Goal: Find specific page/section: Find specific page/section

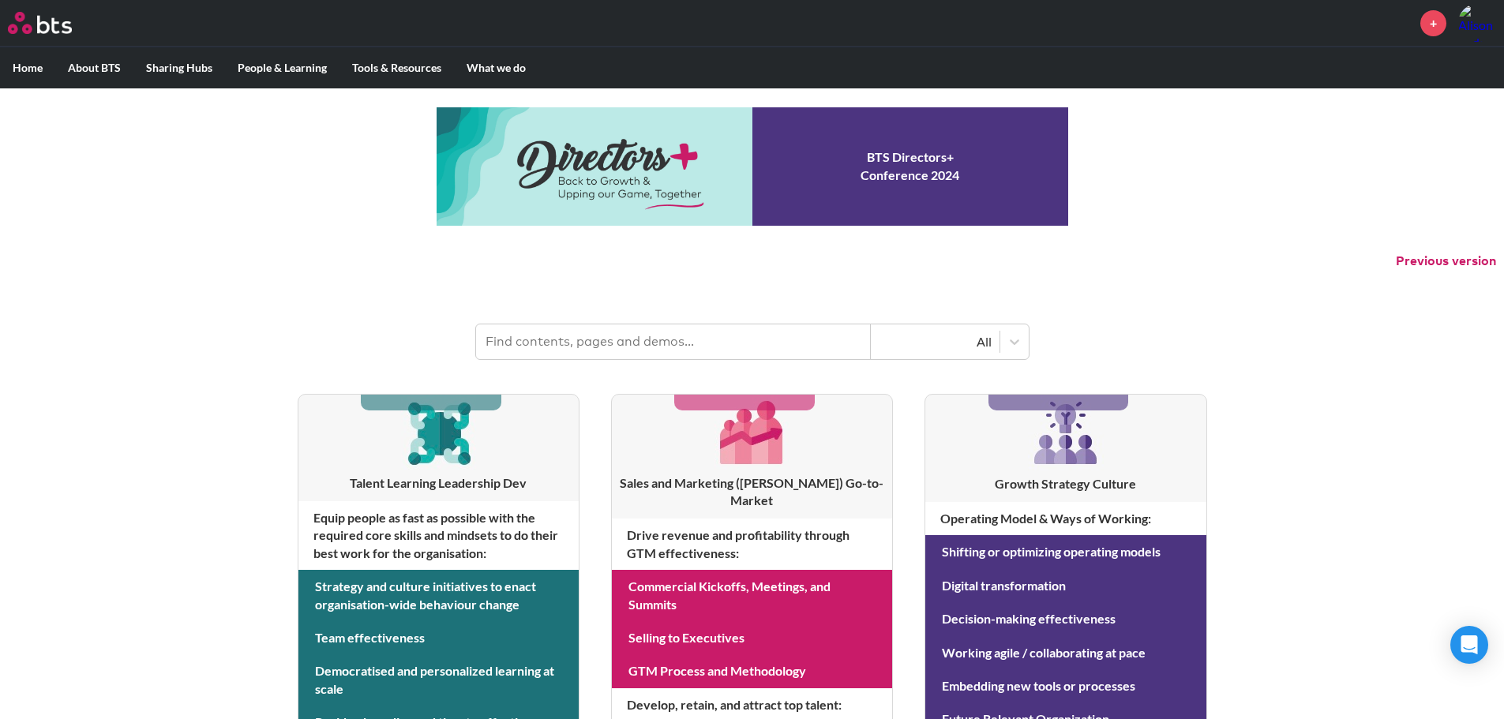
click at [576, 345] on input "text" at bounding box center [673, 341] width 395 height 35
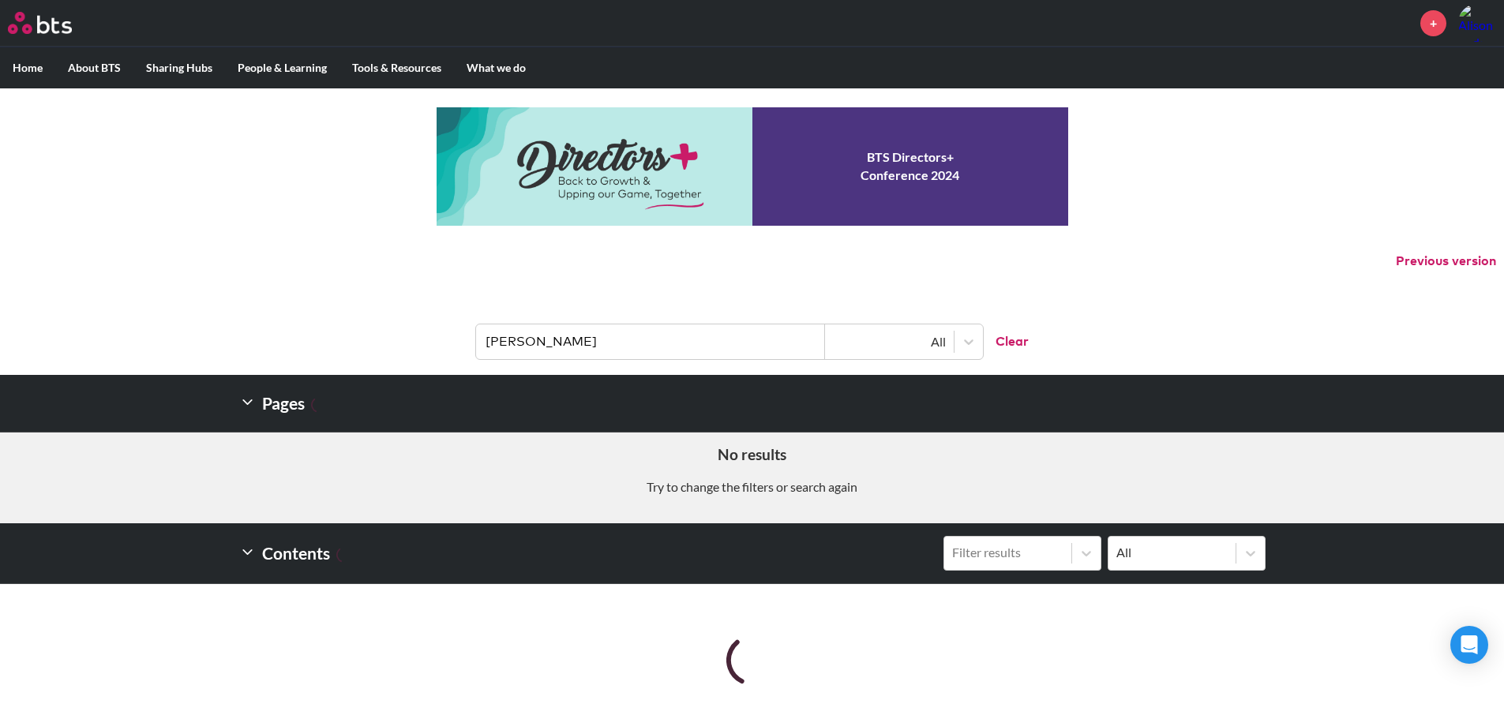
type input "[PERSON_NAME]"
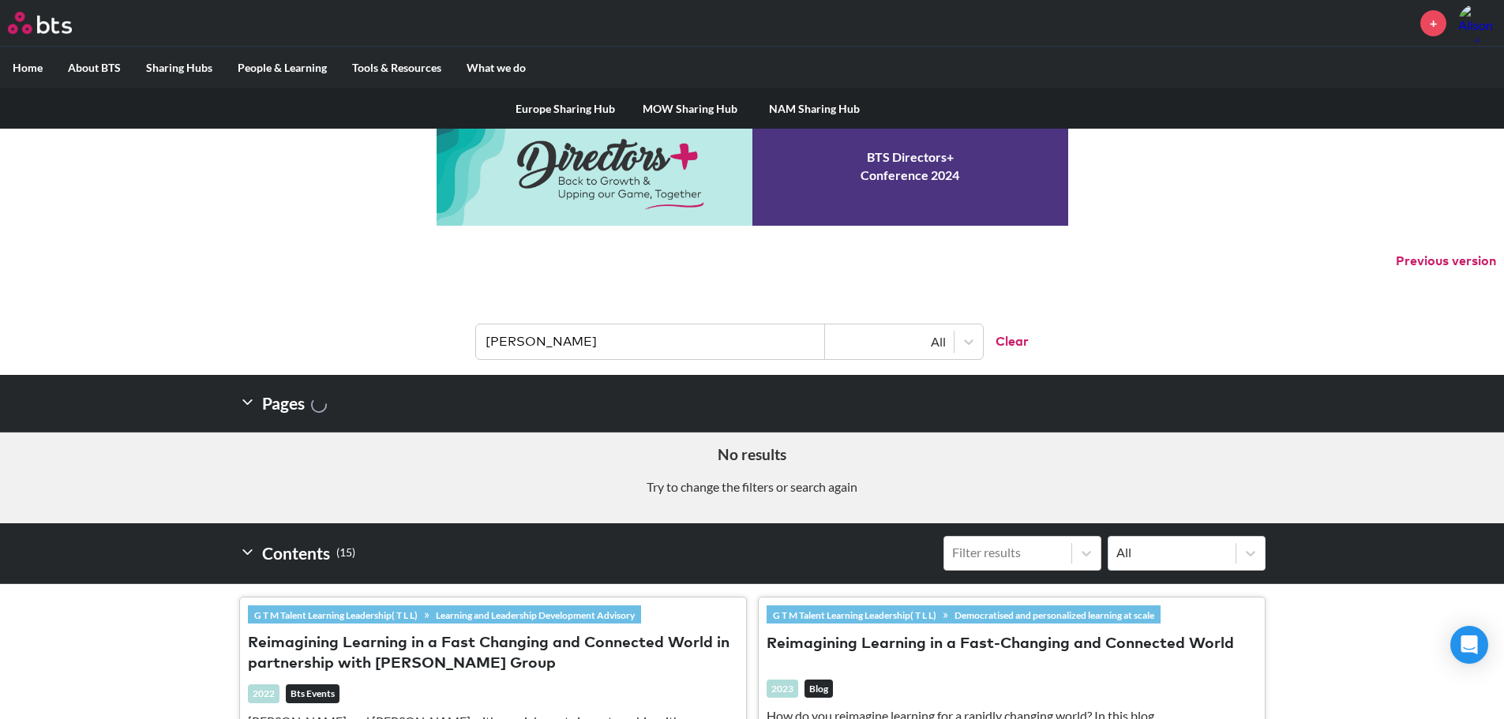
click at [544, 100] on link "Europe Sharing Hub" at bounding box center [565, 108] width 125 height 41
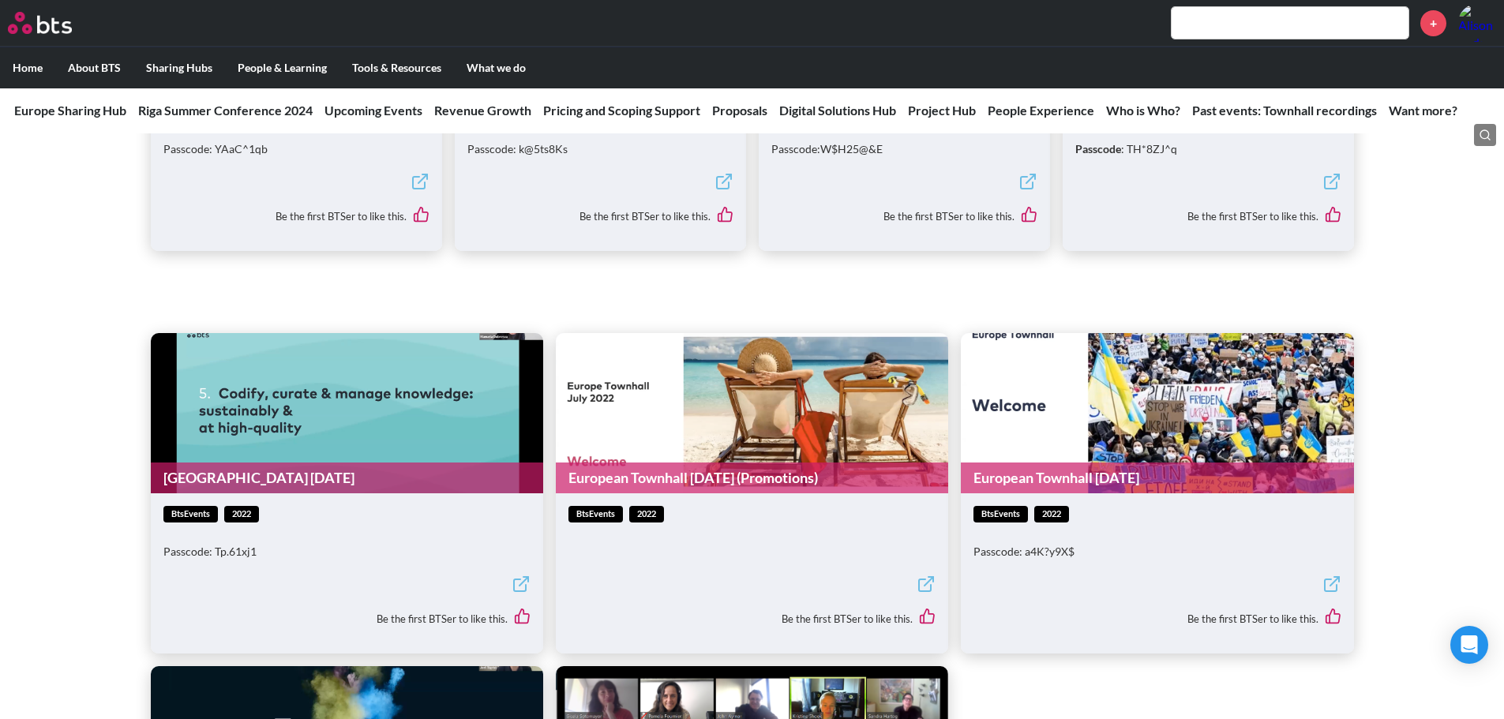
scroll to position [5447, 0]
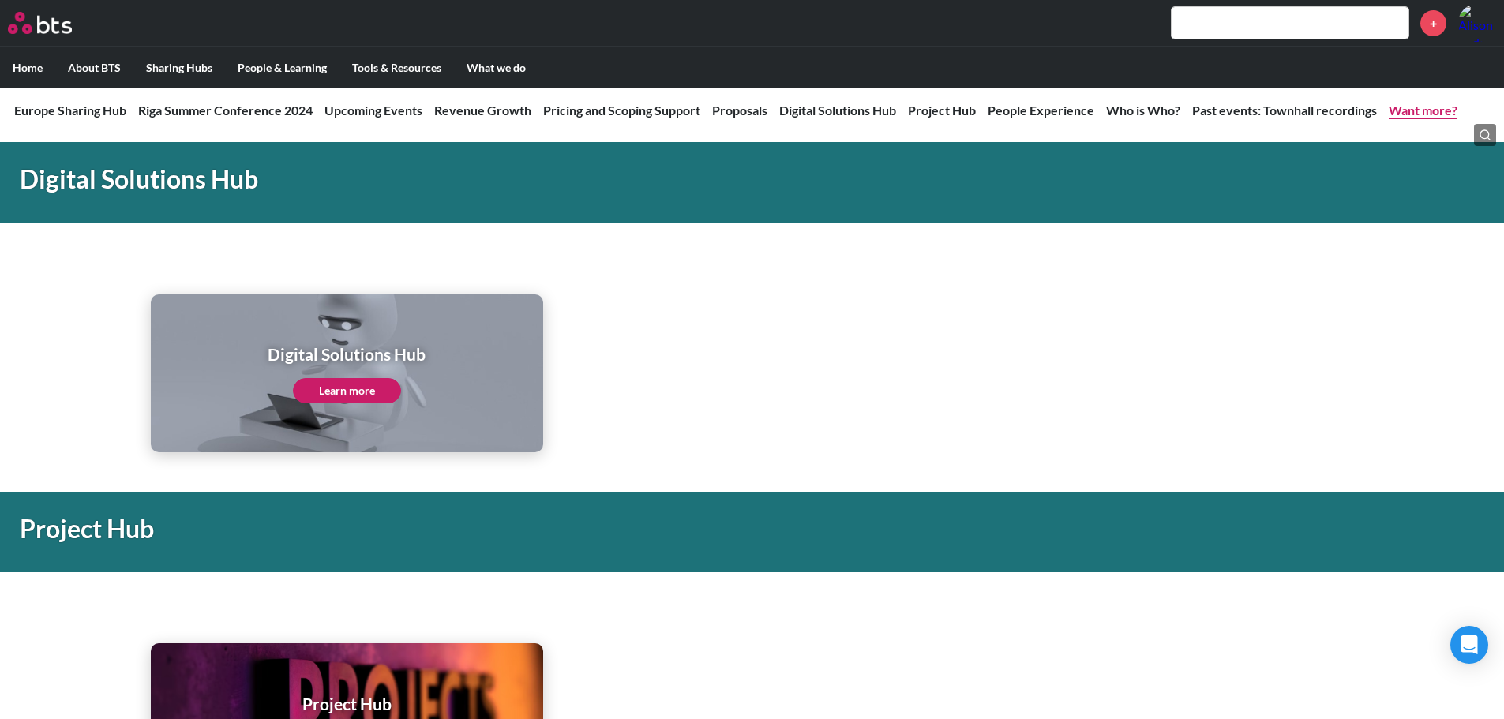
click at [1404, 108] on link "Want more?" at bounding box center [1423, 110] width 69 height 15
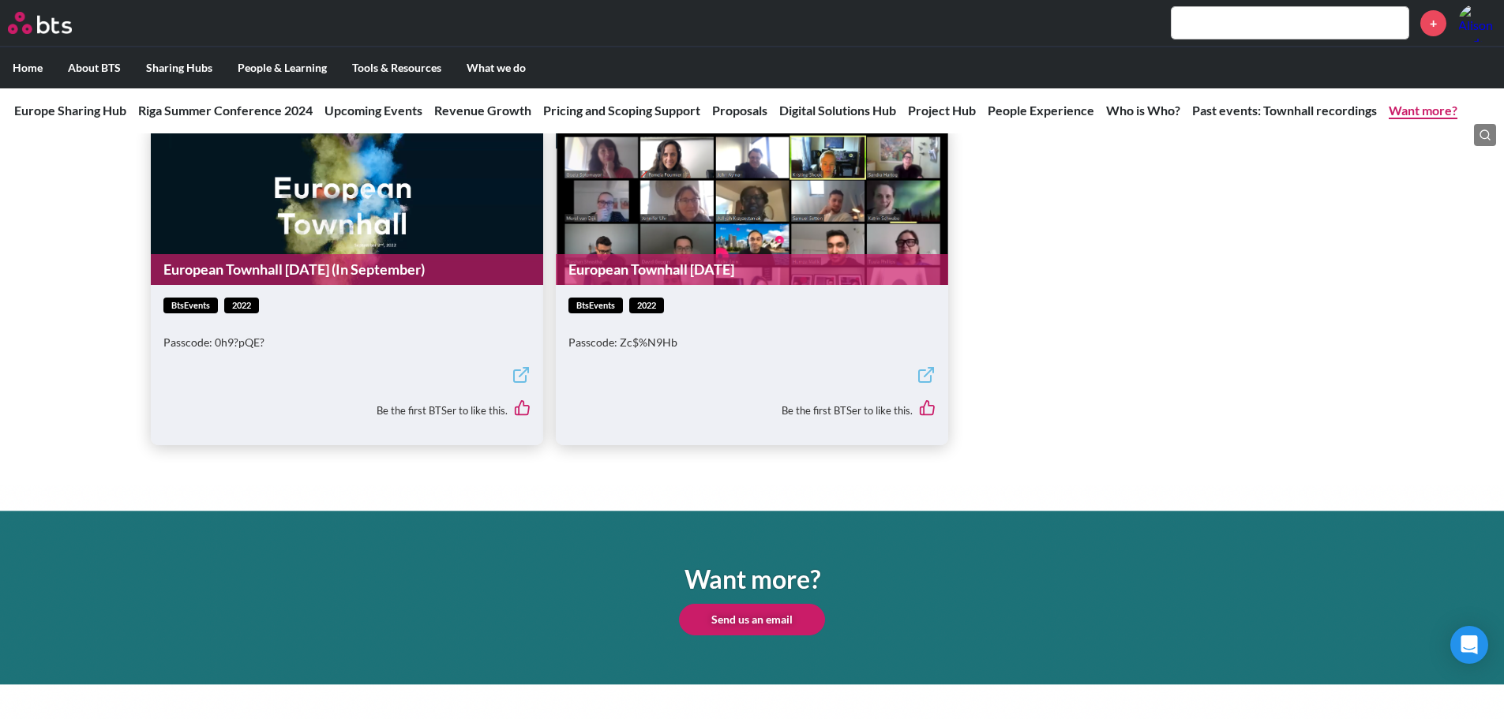
scroll to position [5906, 0]
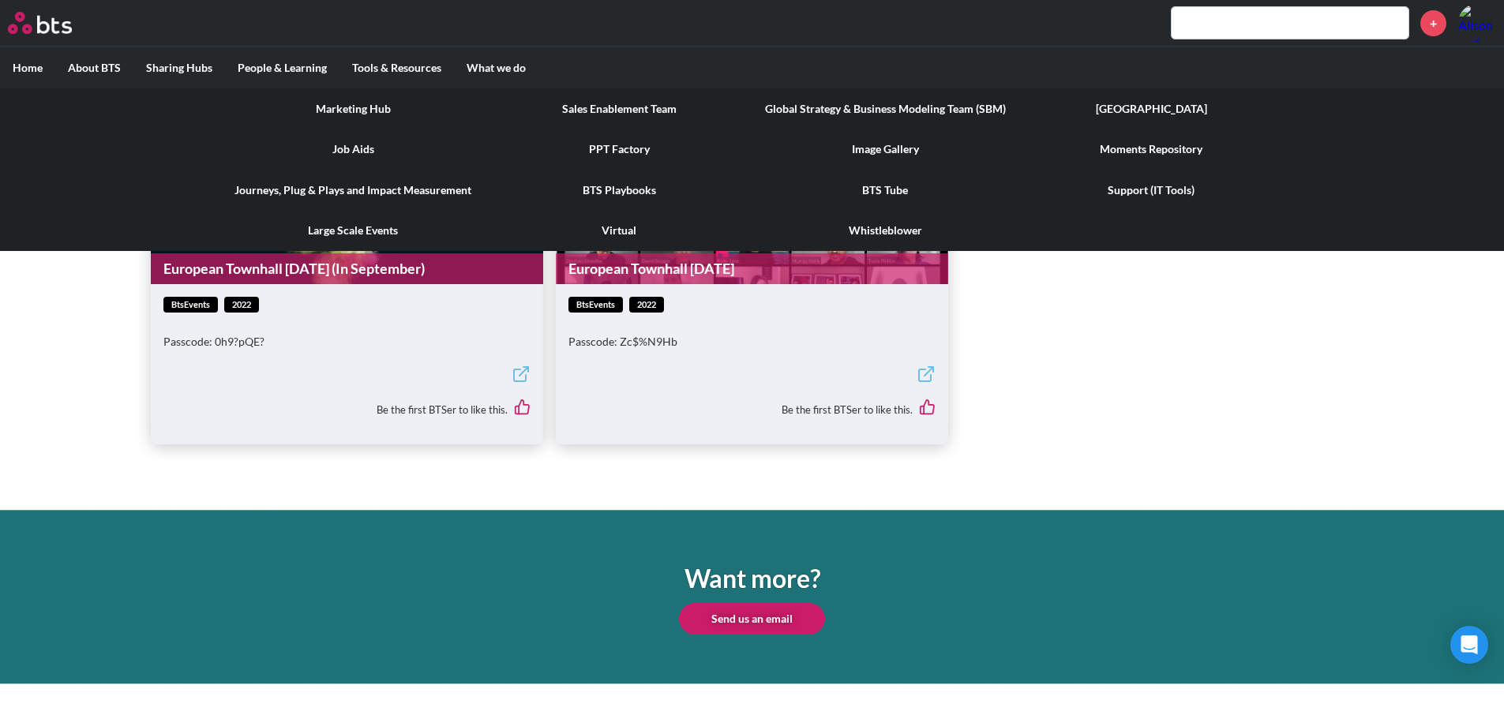
click at [374, 108] on link "Marketing Hub" at bounding box center [353, 108] width 266 height 41
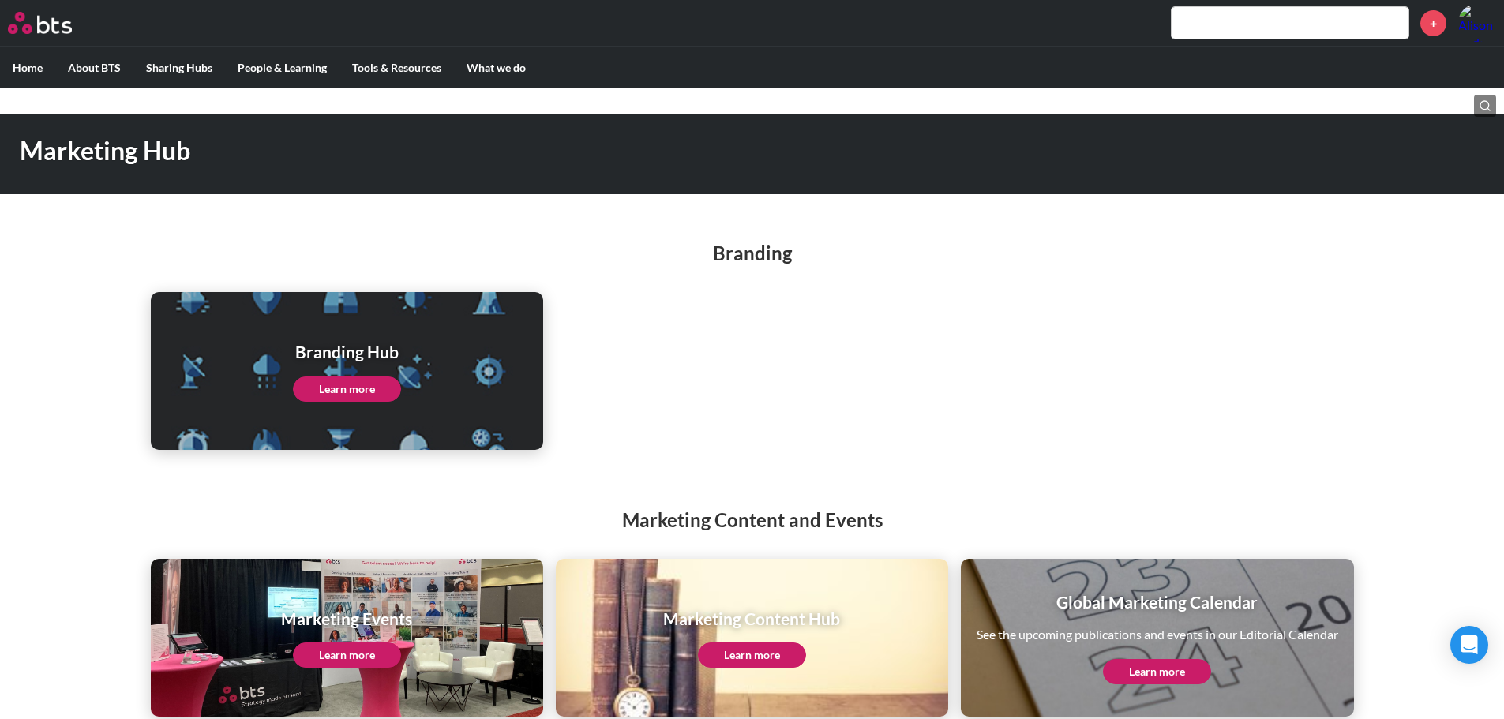
scroll to position [65, 0]
